Goal: Task Accomplishment & Management: Manage account settings

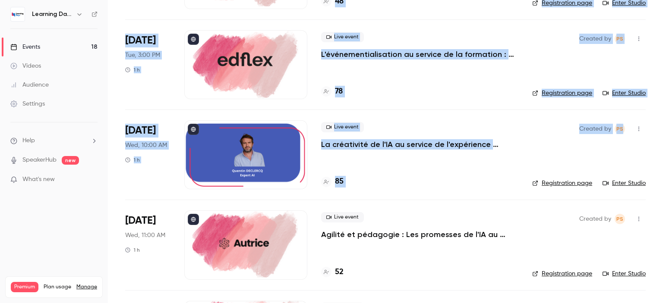
drag, startPoint x: 663, startPoint y: 38, endPoint x: 663, endPoint y: 121, distance: 83.3
click at [663, 121] on main "Search for videos or events New video Schedule Events Upcoming Past Recurring R…" at bounding box center [385, 151] width 555 height 303
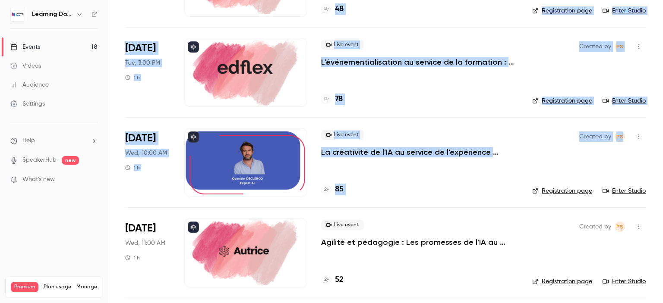
click at [382, 67] on div "Live event L'événementialisation au service de la formation : engagez vos appre…" at bounding box center [419, 72] width 197 height 69
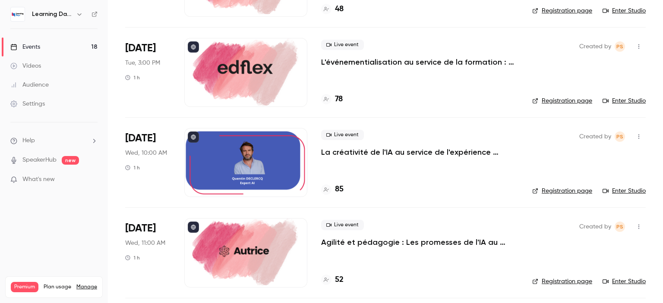
click at [379, 63] on p "L'événementialisation au service de la formation : engagez vos apprenants tout …" at bounding box center [419, 62] width 197 height 10
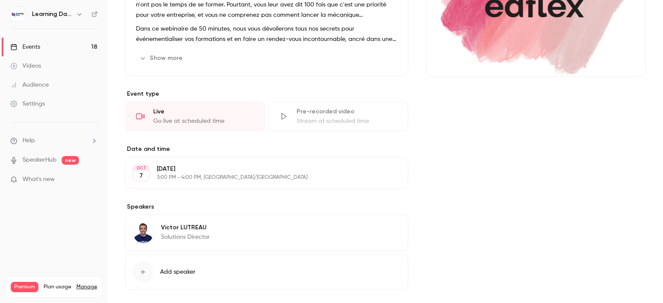
scroll to position [174, 0]
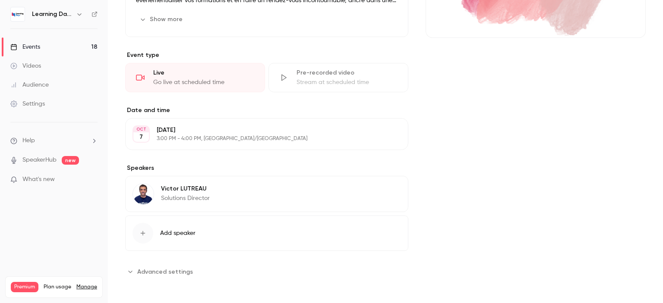
click at [196, 201] on p "Solutions Director" at bounding box center [185, 198] width 49 height 9
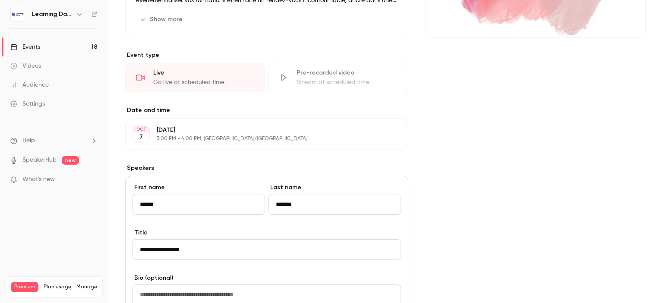
drag, startPoint x: 202, startPoint y: 250, endPoint x: 83, endPoint y: 242, distance: 119.4
click at [83, 242] on div "Learning Days Events 18 Videos Audience Settings Help SpeakerHub new What's new…" at bounding box center [331, 151] width 663 height 303
paste input "*****"
type input "**********"
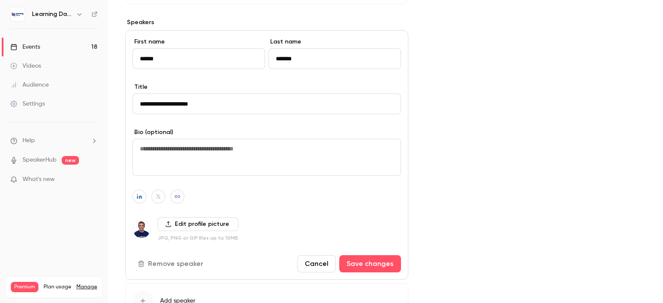
scroll to position [330, 0]
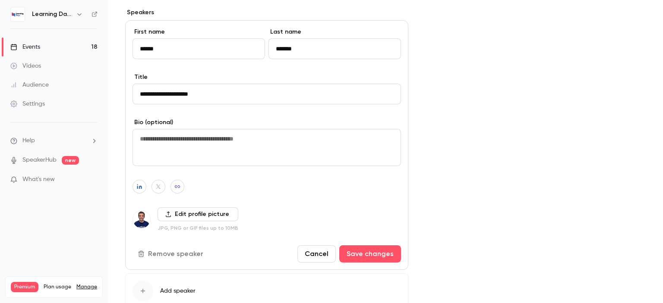
drag, startPoint x: 663, startPoint y: 112, endPoint x: 662, endPoint y: 177, distance: 64.7
click at [662, 177] on main "Search for videos or events Share L'événementialisation au service de la format…" at bounding box center [385, 151] width 555 height 303
click at [248, 143] on textarea at bounding box center [267, 147] width 268 height 37
paste textarea "**********"
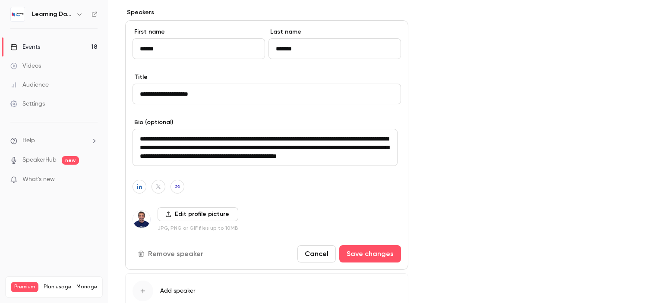
scroll to position [0, 0]
drag, startPoint x: 241, startPoint y: 135, endPoint x: 130, endPoint y: 132, distance: 111.0
click at [130, 132] on div "**********" at bounding box center [266, 145] width 283 height 250
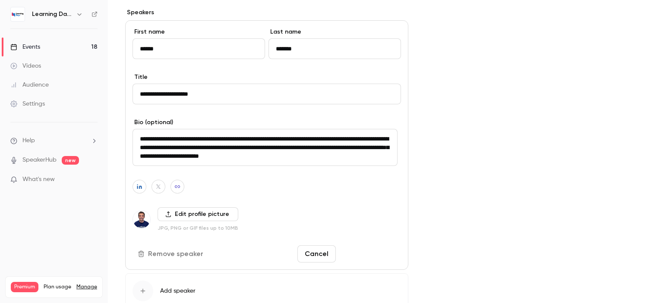
type textarea "**********"
click at [366, 259] on button "Save changes" at bounding box center [370, 254] width 62 height 17
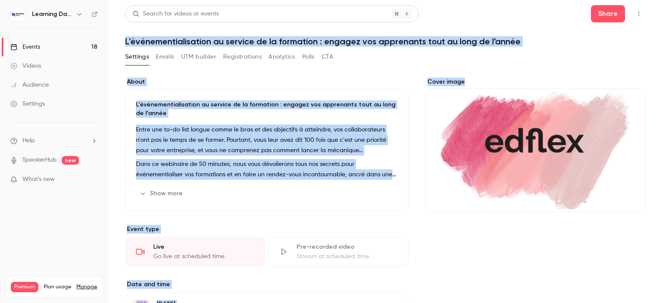
drag, startPoint x: 663, startPoint y: 145, endPoint x: 656, endPoint y: 24, distance: 121.0
click at [656, 24] on main "Search for videos or events Share L'événementialisation au service de la format…" at bounding box center [385, 151] width 555 height 303
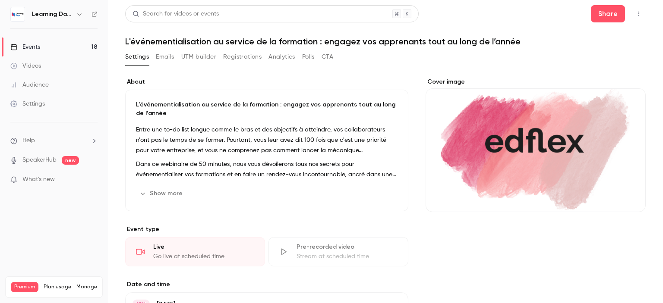
click at [54, 15] on h6 "Learning Days" at bounding box center [52, 14] width 41 height 9
click at [58, 45] on link "Events 18" at bounding box center [54, 47] width 108 height 19
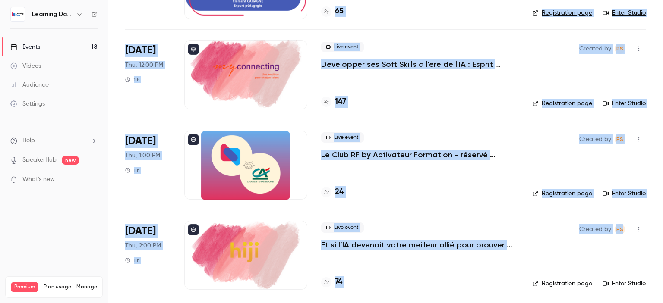
scroll to position [1364, 0]
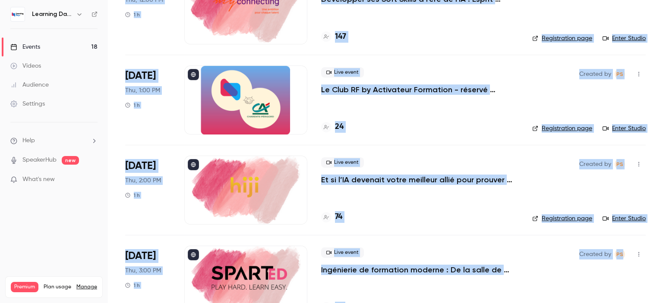
drag, startPoint x: 663, startPoint y: 20, endPoint x: 663, endPoint y: 252, distance: 231.8
click at [663, 252] on main "Search for videos or events New video Schedule Events Upcoming Past Recurring R…" at bounding box center [385, 151] width 555 height 303
click at [342, 124] on h4 "24" at bounding box center [339, 127] width 9 height 12
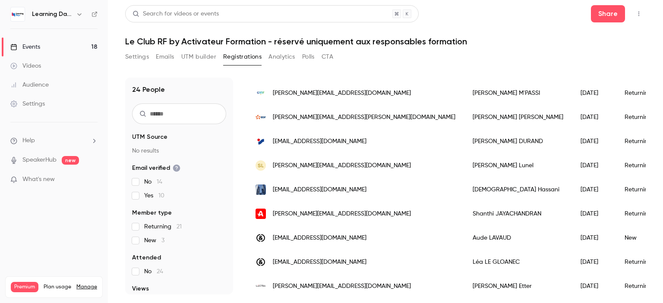
scroll to position [451, 0]
